Goal: Go to known website: Access a specific website the user already knows

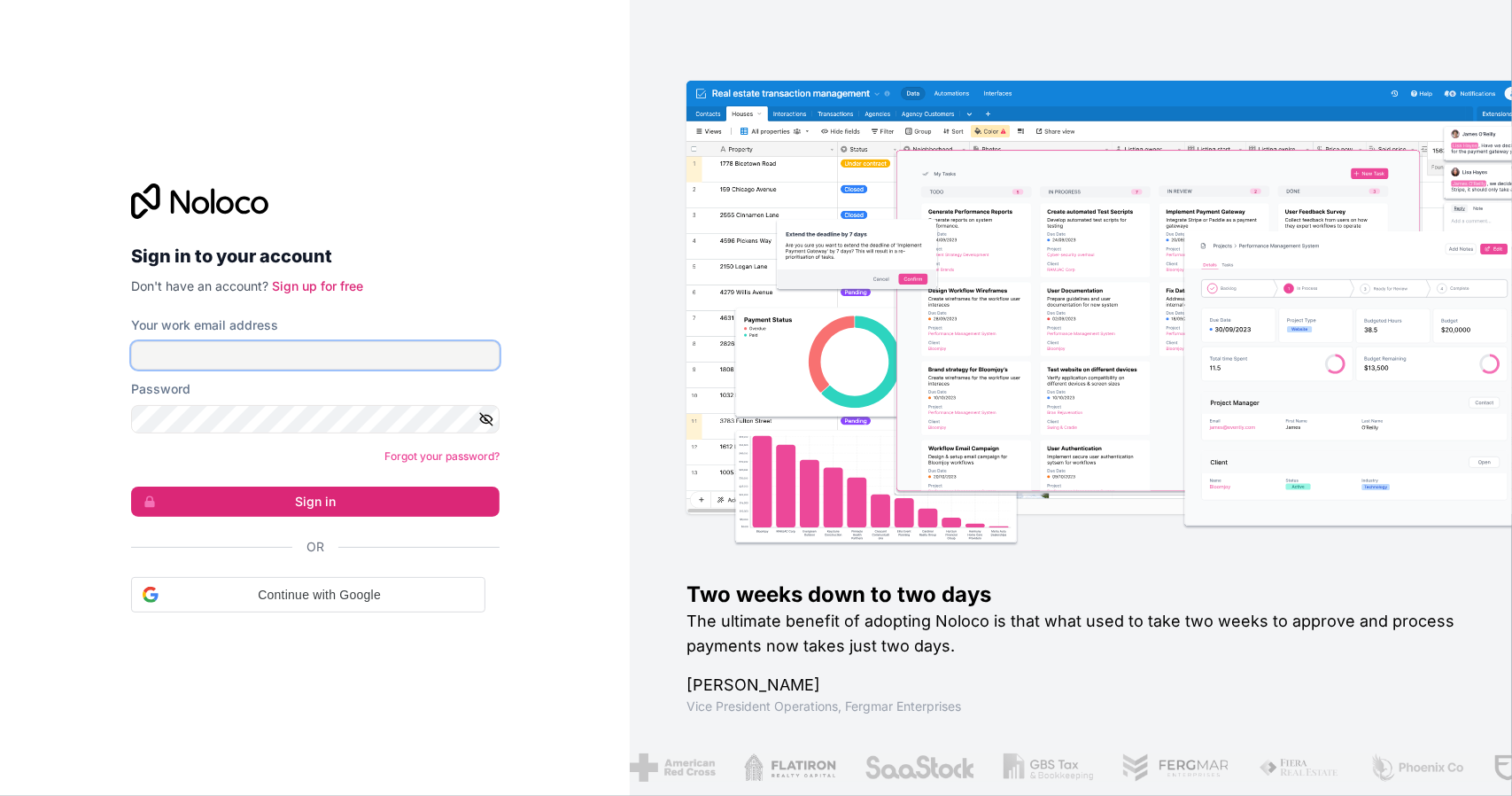
click at [385, 345] on input "Your work email address" at bounding box center [315, 355] width 369 height 29
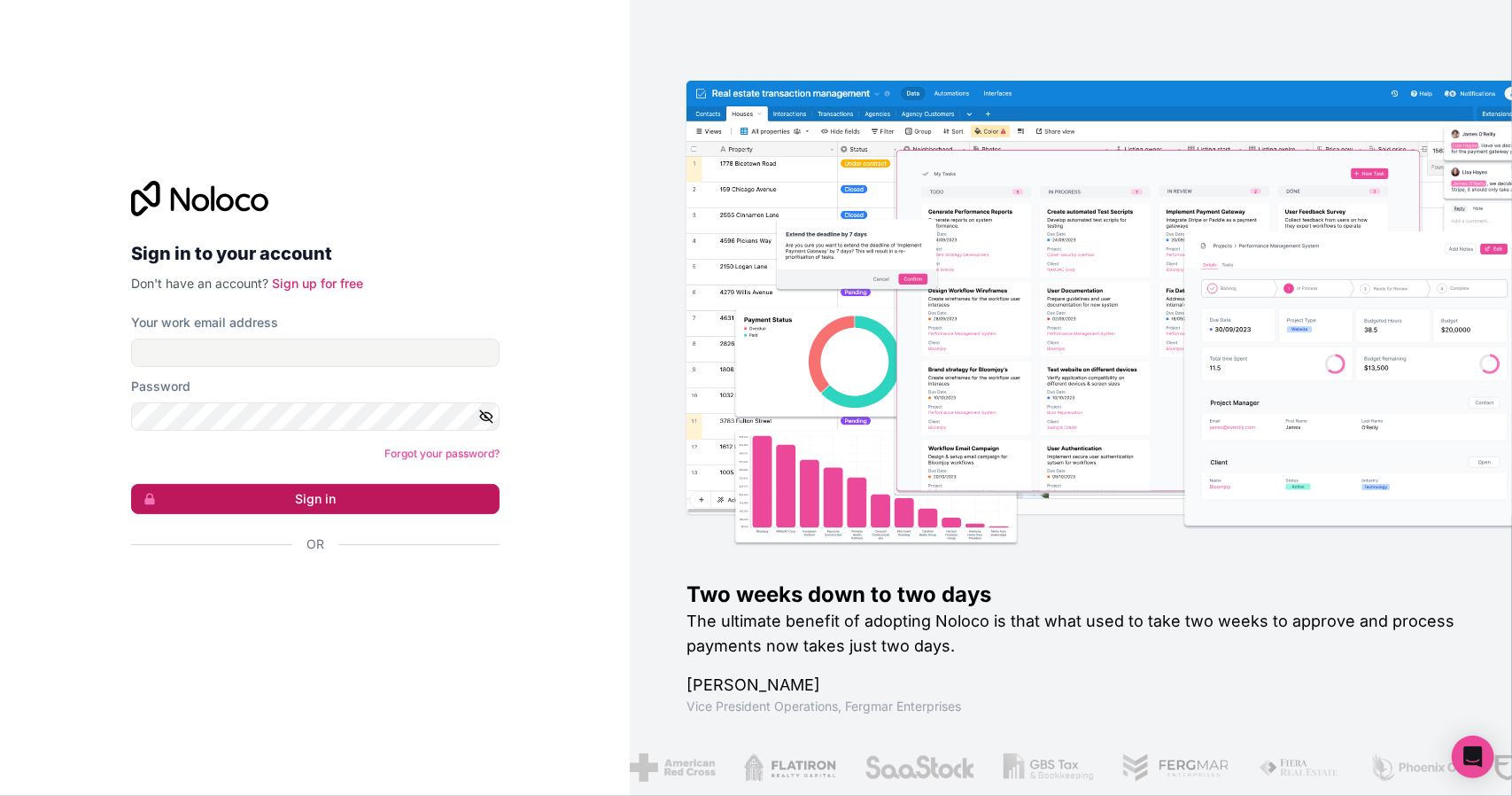
click at [313, 496] on button "Sign in" at bounding box center [315, 499] width 369 height 31
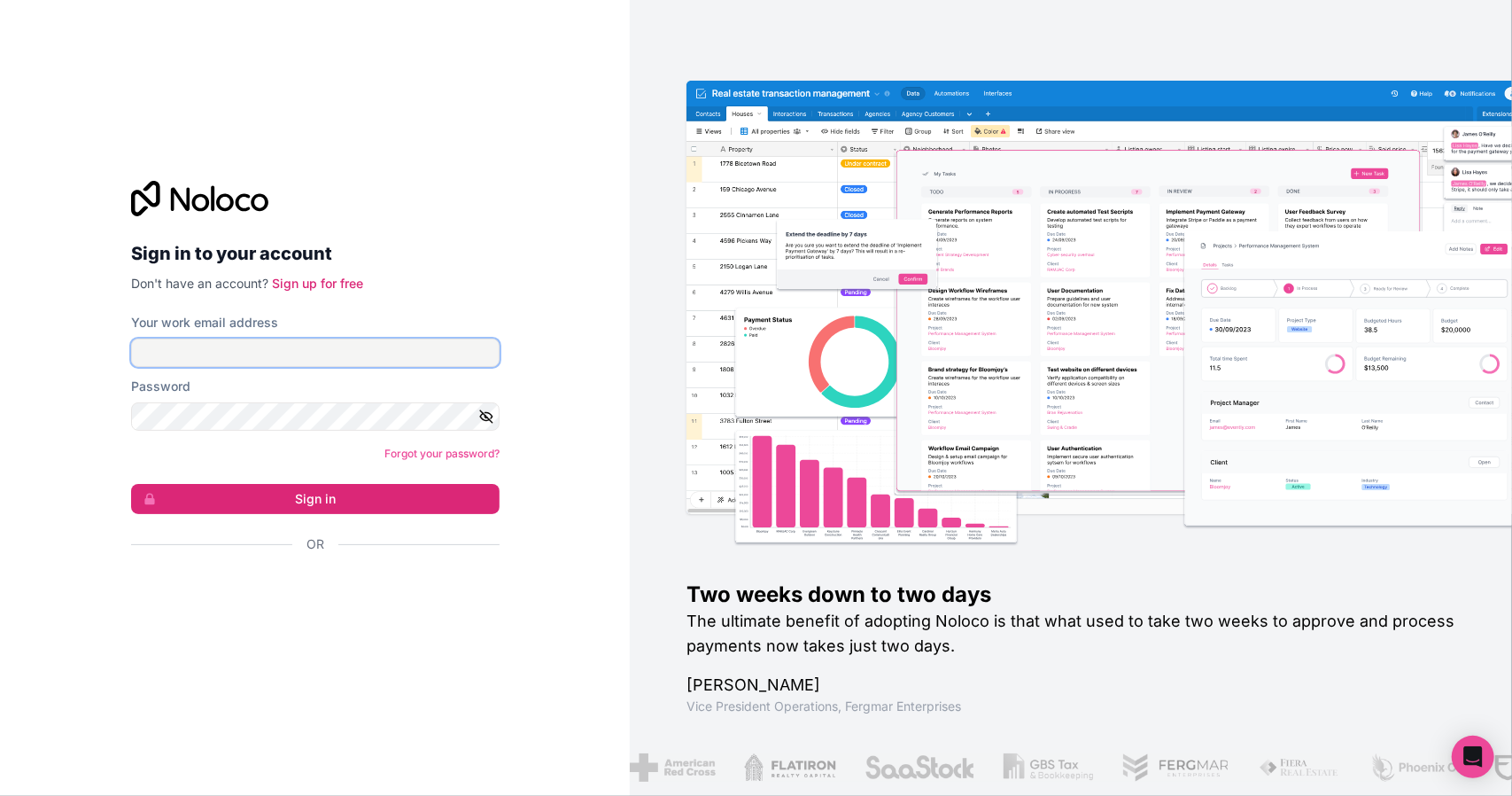
click at [320, 349] on input "Your work email address" at bounding box center [315, 353] width 369 height 29
type input "[PERSON_NAME][EMAIL_ADDRESS][DOMAIN_NAME]"
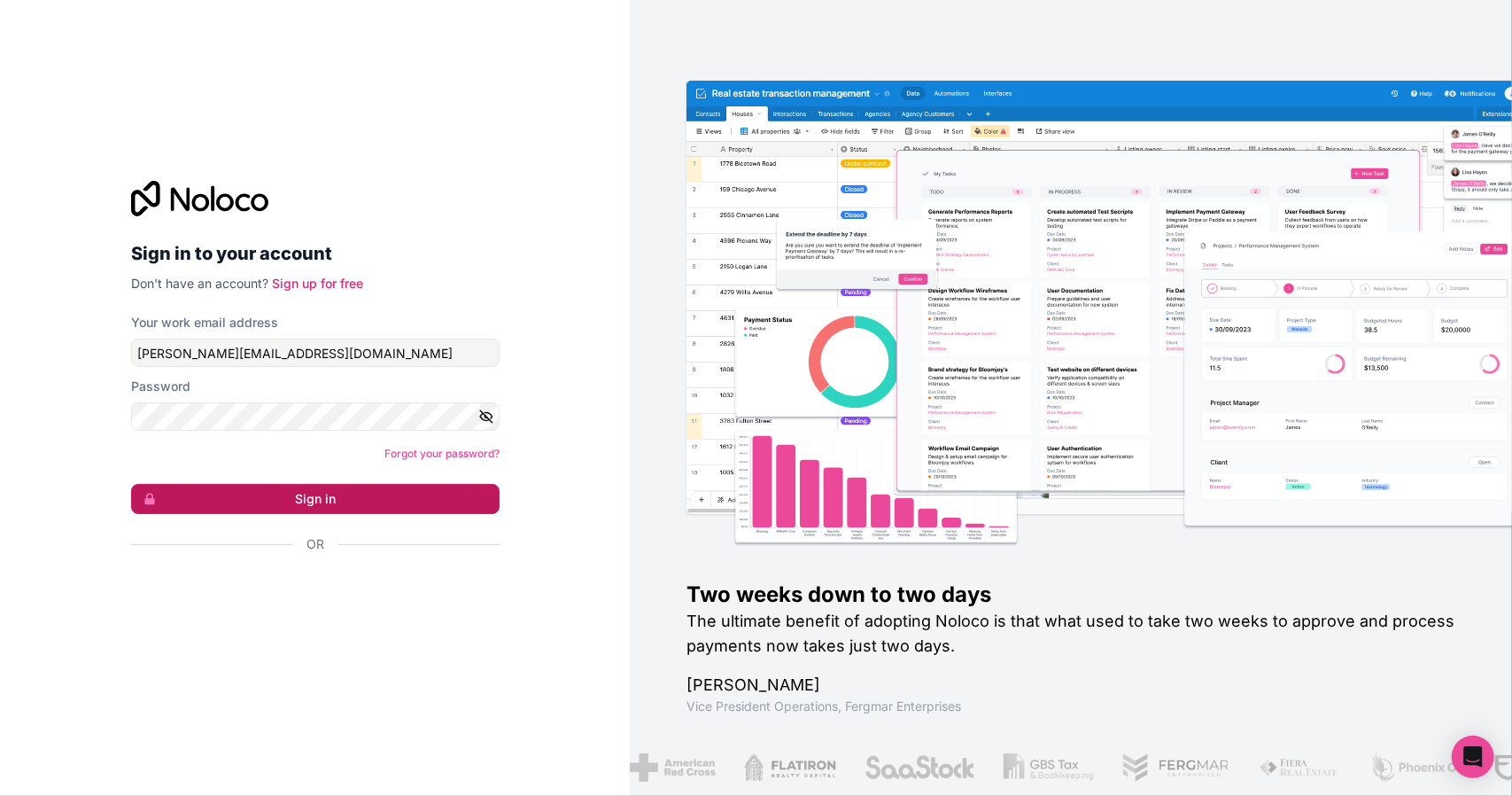
click at [331, 495] on button "Sign in" at bounding box center [315, 499] width 369 height 31
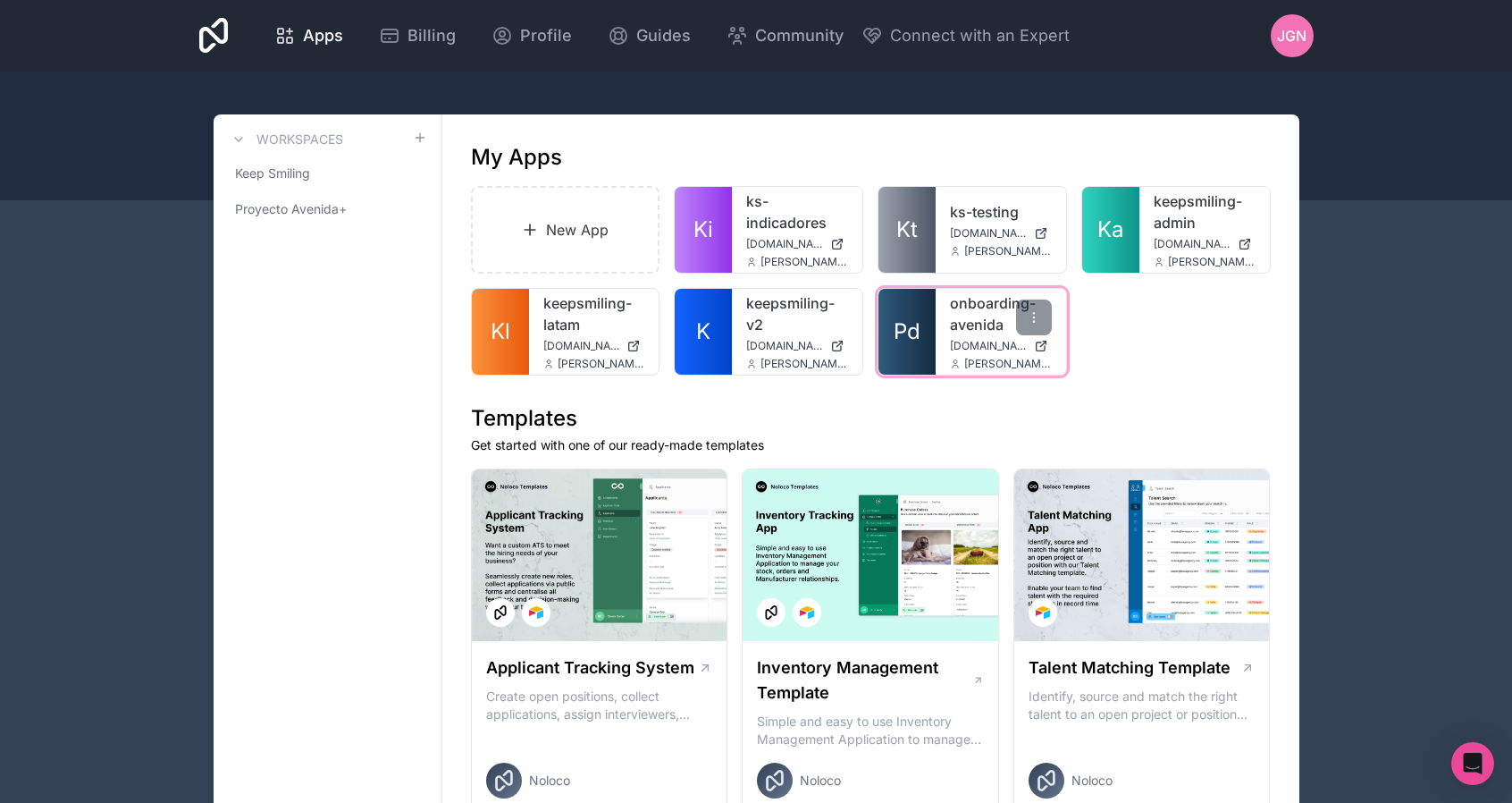
click at [954, 316] on link "onboarding-avenida" at bounding box center [1001, 313] width 102 height 43
